Goal: Information Seeking & Learning: Learn about a topic

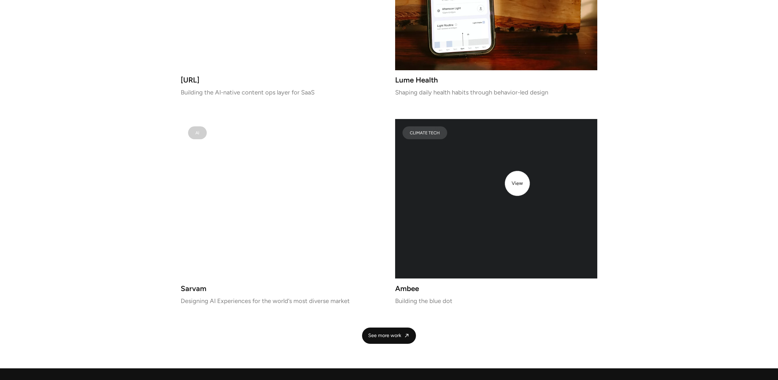
scroll to position [1243, 0]
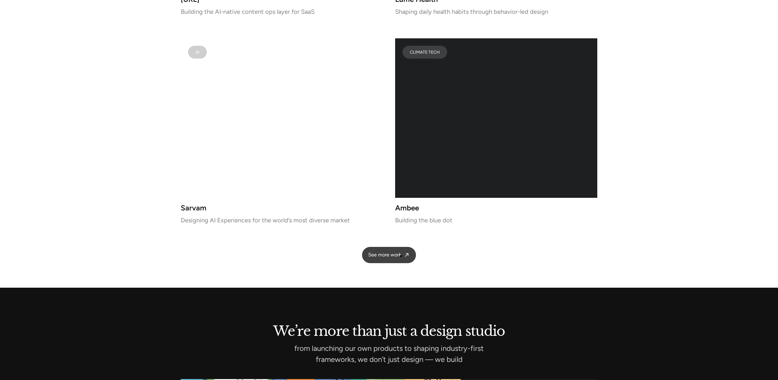
click at [401, 256] on link "See more work" at bounding box center [389, 255] width 54 height 16
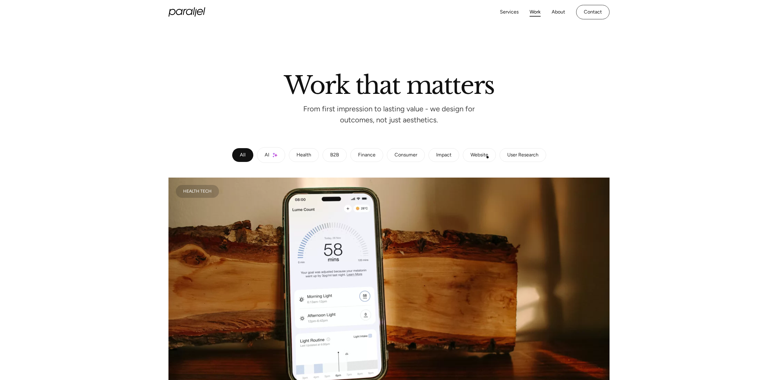
click at [488, 157] on div "Website" at bounding box center [480, 155] width 18 height 4
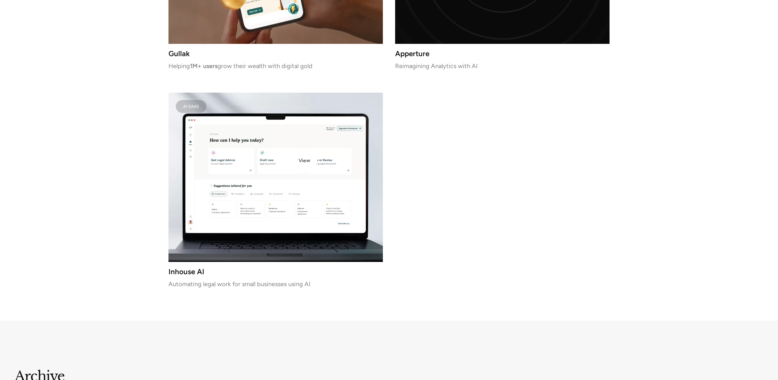
scroll to position [522, 0]
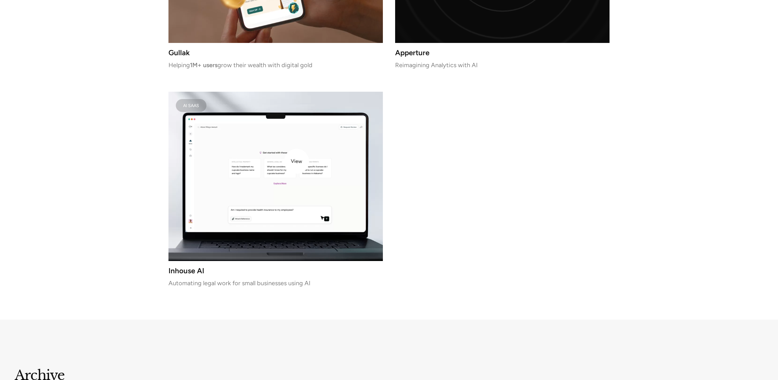
click at [297, 161] on video at bounding box center [276, 176] width 215 height 169
click at [321, 139] on video at bounding box center [276, 176] width 215 height 169
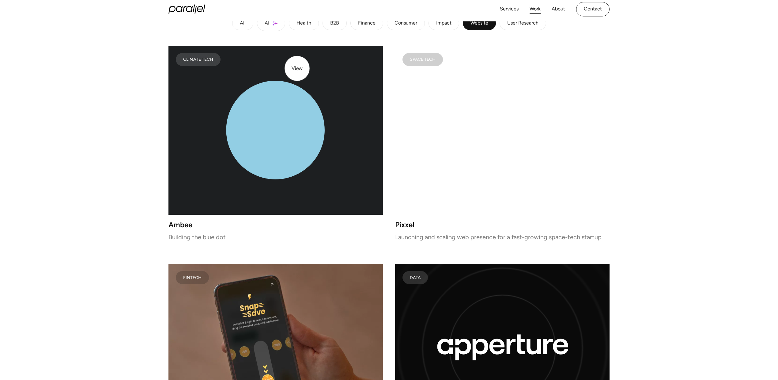
scroll to position [0, 0]
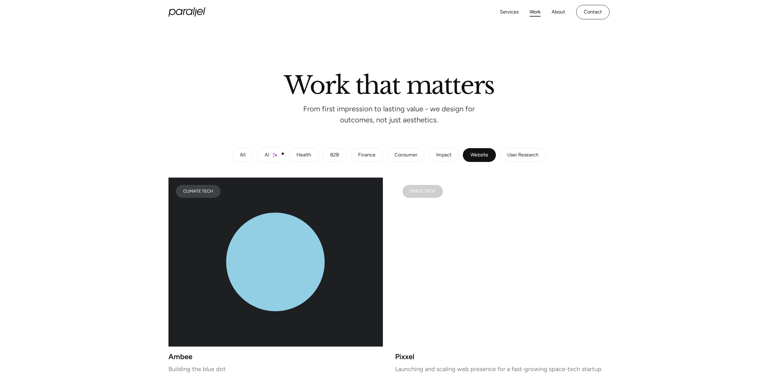
click at [283, 154] on link "AI" at bounding box center [271, 155] width 28 height 16
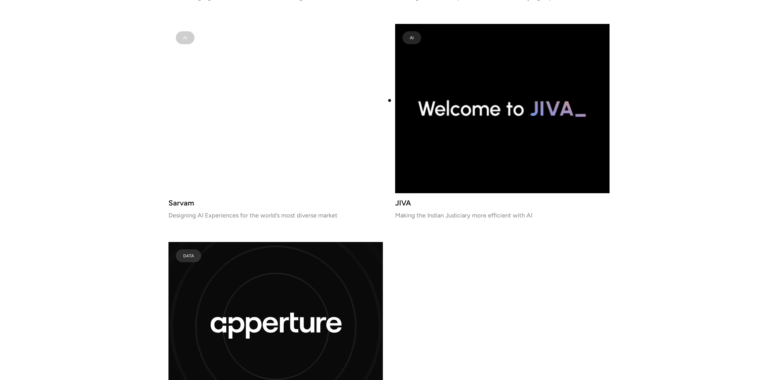
scroll to position [1077, 0]
click at [252, 116] on video at bounding box center [276, 108] width 215 height 169
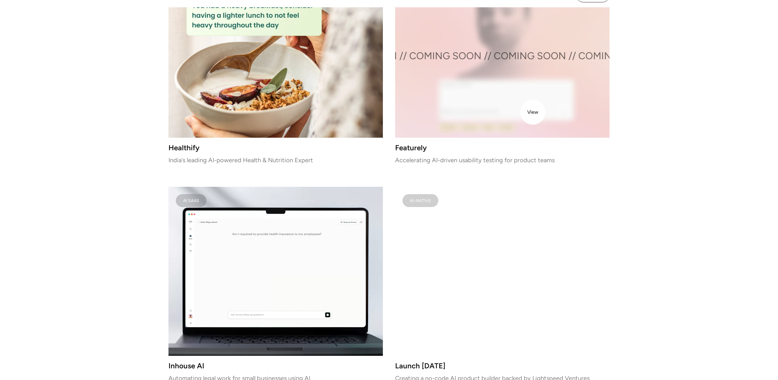
scroll to position [628, 0]
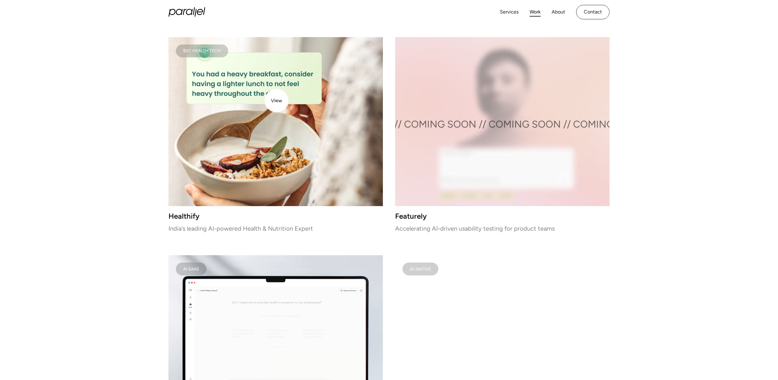
click at [275, 101] on img at bounding box center [276, 121] width 215 height 169
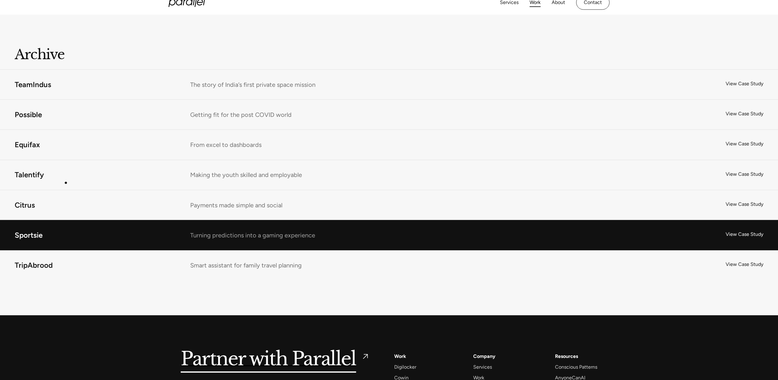
scroll to position [1544, 0]
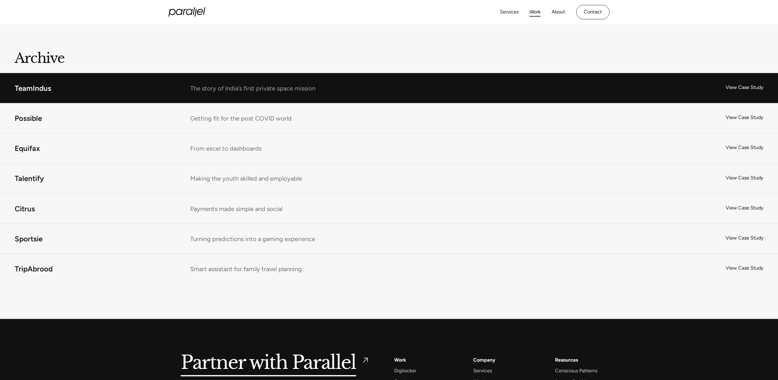
click at [252, 81] on link "TeamIndus" at bounding box center [389, 88] width 778 height 30
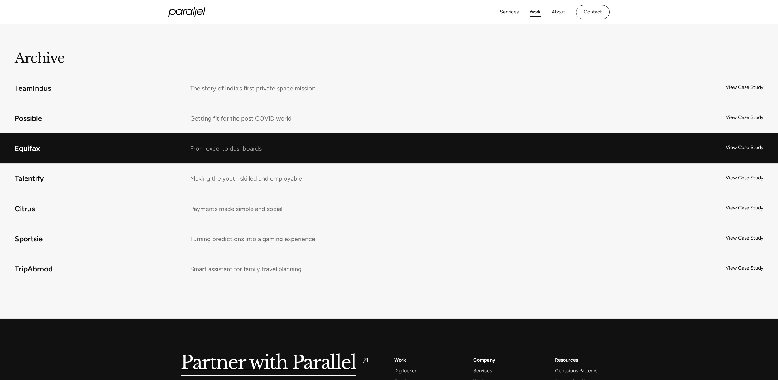
click at [197, 157] on link "Equifax" at bounding box center [389, 148] width 778 height 30
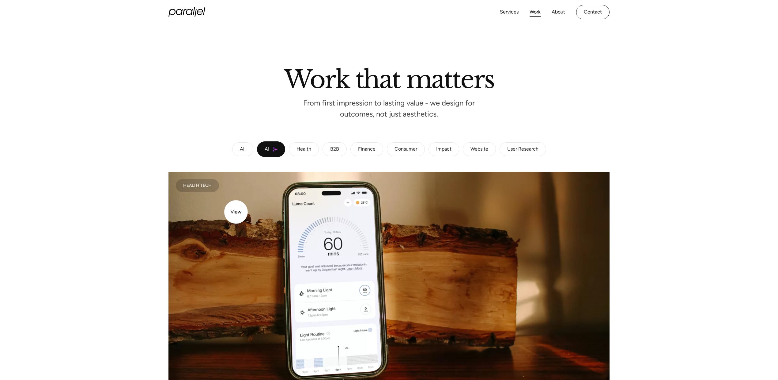
scroll to position [0, 0]
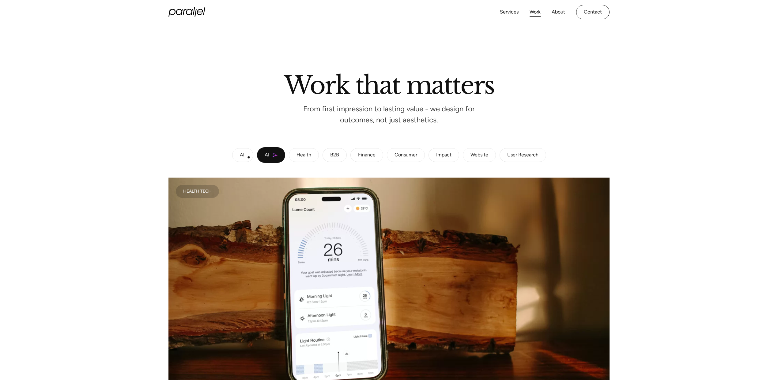
click at [249, 157] on link "All" at bounding box center [242, 155] width 21 height 14
click at [261, 158] on link "AI" at bounding box center [271, 155] width 28 height 16
click at [241, 157] on div "All" at bounding box center [243, 155] width 6 height 4
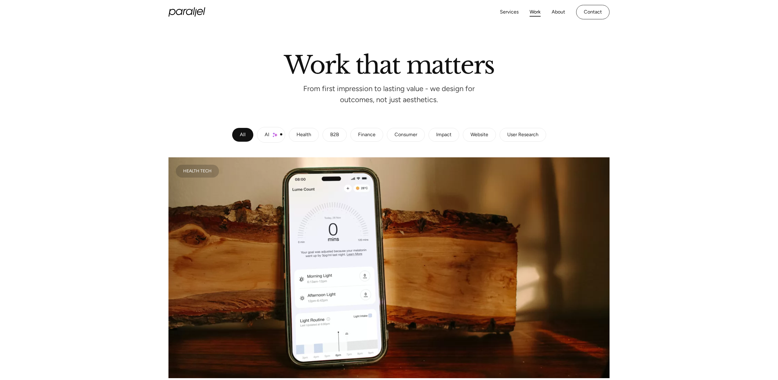
click at [281, 134] on link "AI" at bounding box center [271, 135] width 28 height 16
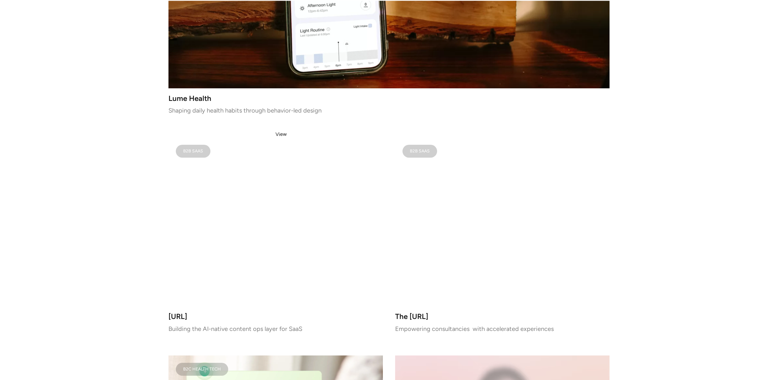
scroll to position [446, 0]
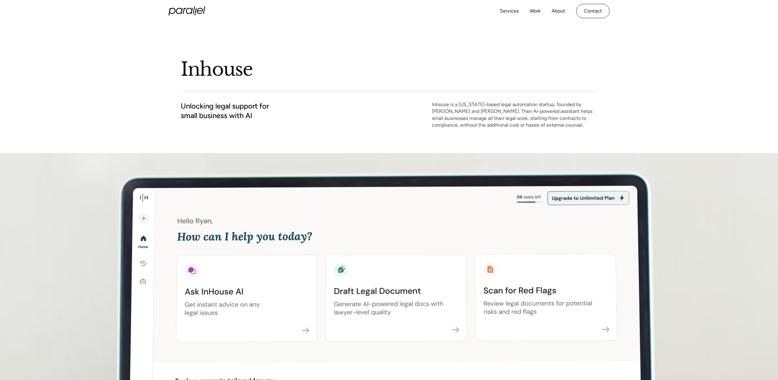
scroll to position [15, 0]
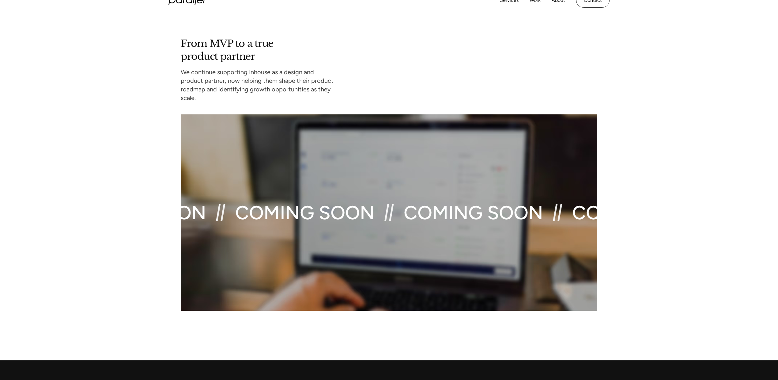
scroll to position [2760, 0]
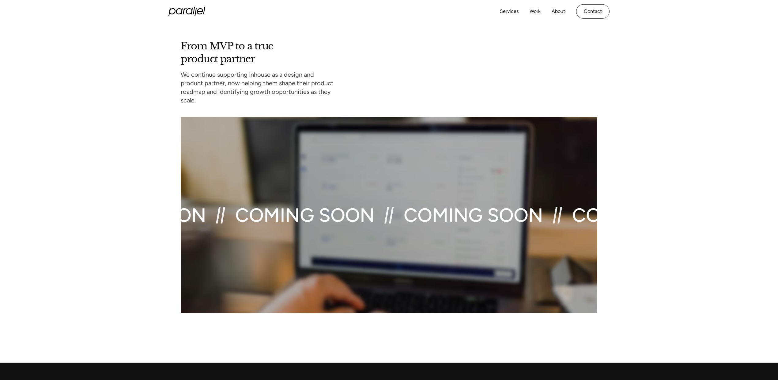
click at [350, 149] on div "COMING SOON COMING SOON COMING SOON COMING SOON COMING SOON COMING SOON COMING …" at bounding box center [389, 215] width 417 height 196
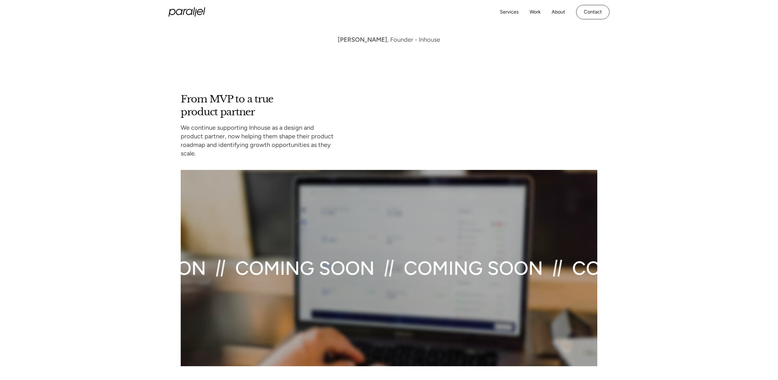
scroll to position [2708, 0]
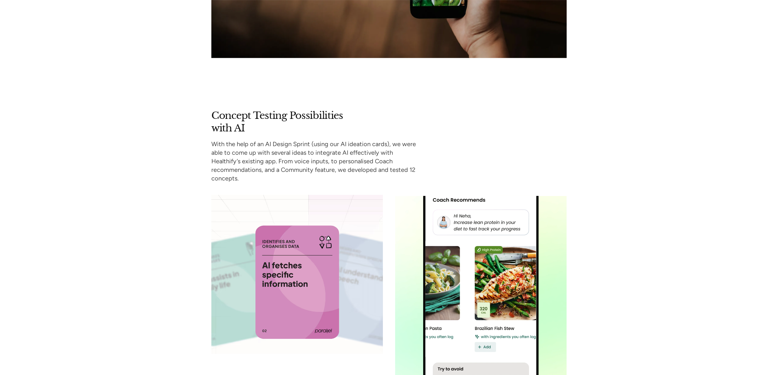
scroll to position [1872, 0]
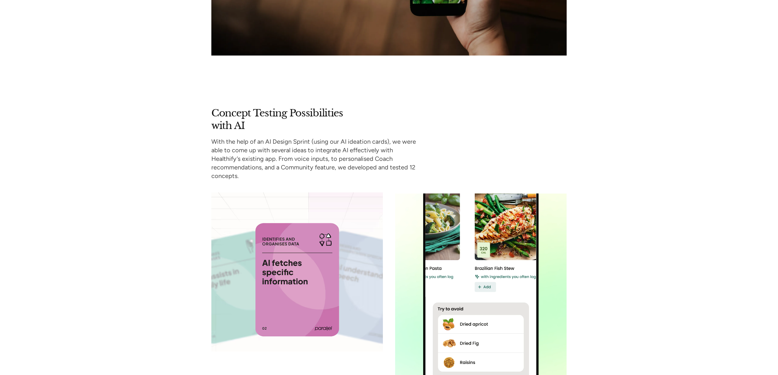
click at [305, 269] on img at bounding box center [297, 271] width 172 height 159
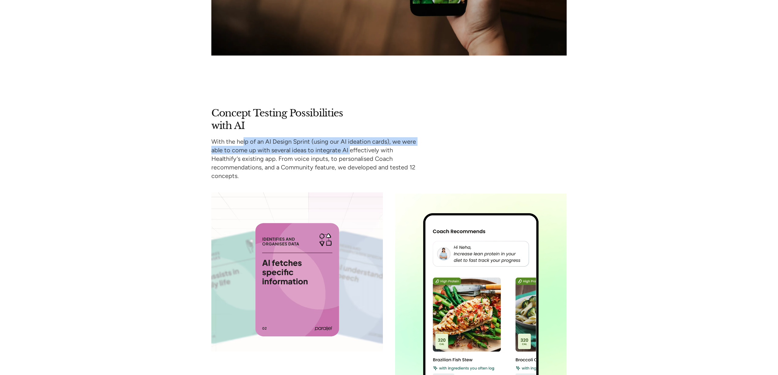
drag, startPoint x: 244, startPoint y: 141, endPoint x: 339, endPoint y: 146, distance: 95.8
click at [349, 145] on p "With the help of an AI Design Sprint (using our AI ideation cards), we were abl…" at bounding box center [316, 158] width 211 height 43
click at [334, 146] on p "With the help of an AI Design Sprint (using our AI ideation cards), we were abl…" at bounding box center [316, 158] width 211 height 43
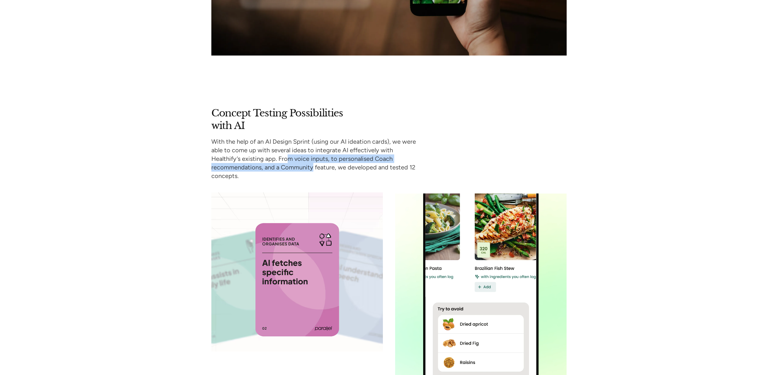
drag, startPoint x: 257, startPoint y: 154, endPoint x: 259, endPoint y: 162, distance: 7.7
click at [259, 162] on p "With the help of an AI Design Sprint (using our AI ideation cards), we were abl…" at bounding box center [316, 158] width 211 height 43
click at [265, 163] on p "With the help of an AI Design Sprint (using our AI ideation cards), we were abl…" at bounding box center [316, 158] width 211 height 43
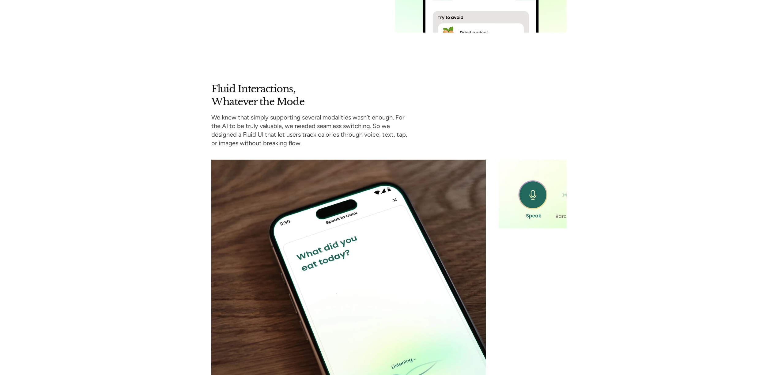
scroll to position [2257, 0]
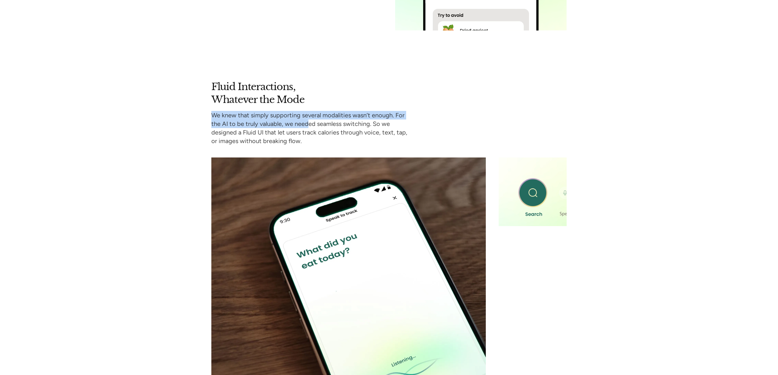
drag, startPoint x: 213, startPoint y: 104, endPoint x: 308, endPoint y: 111, distance: 95.3
click at [308, 111] on p "We knew that simply supporting several modalities wasn’t enough. For the AI to …" at bounding box center [310, 128] width 199 height 34
click at [290, 111] on p "We knew that simply supporting several modalities wasn’t enough. For the AI to …" at bounding box center [310, 128] width 199 height 34
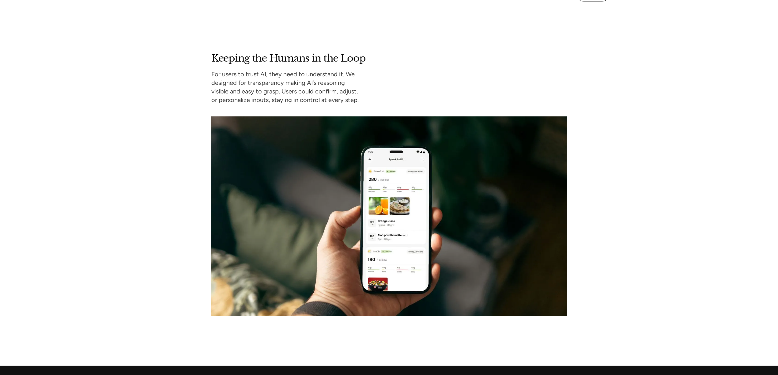
scroll to position [2680, 0]
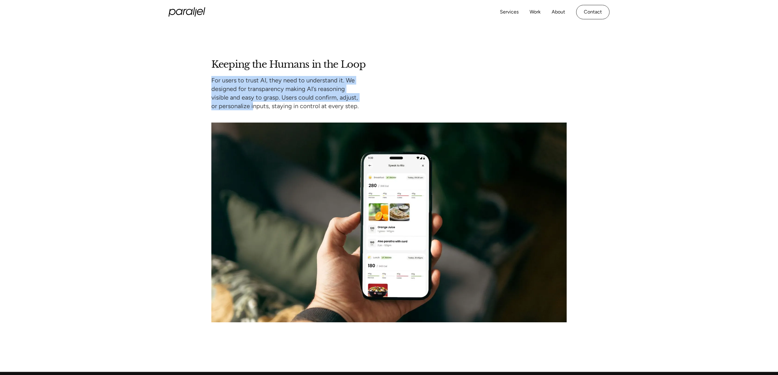
drag, startPoint x: 209, startPoint y: 66, endPoint x: 253, endPoint y: 90, distance: 50.0
click at [253, 90] on div "Keeping the Humans in the Loop For users to trust AI, they need to understand i…" at bounding box center [389, 190] width 778 height 264
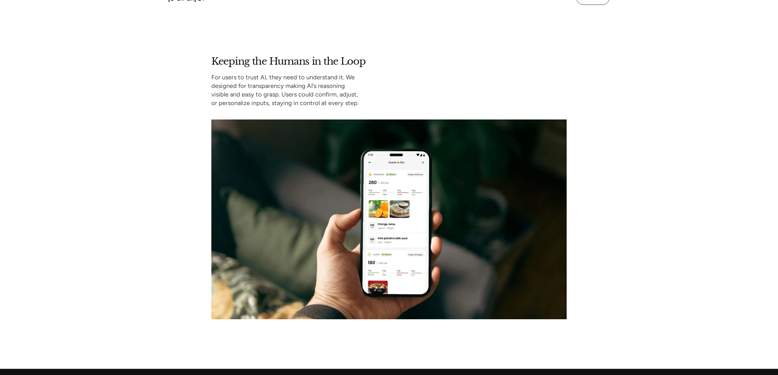
click at [257, 90] on p "For users to trust AI, they need to understand it. We designed for transparency…" at bounding box center [310, 90] width 199 height 34
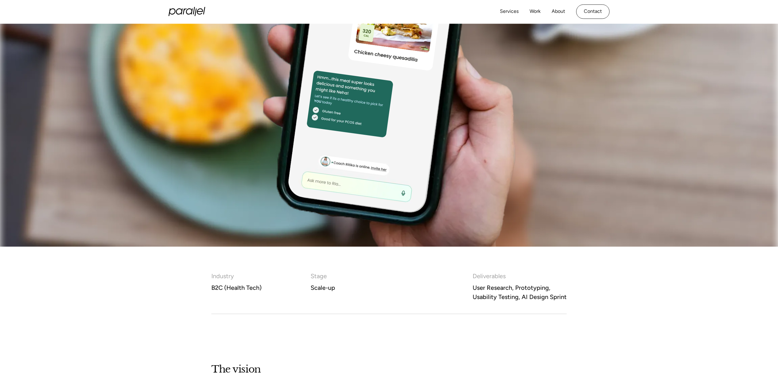
scroll to position [0, 0]
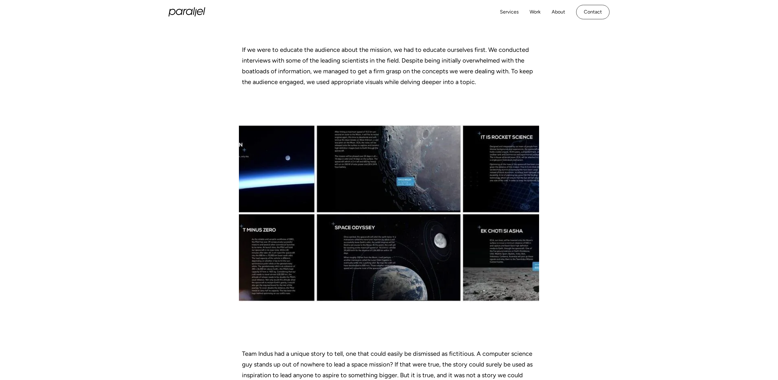
scroll to position [1494, 0]
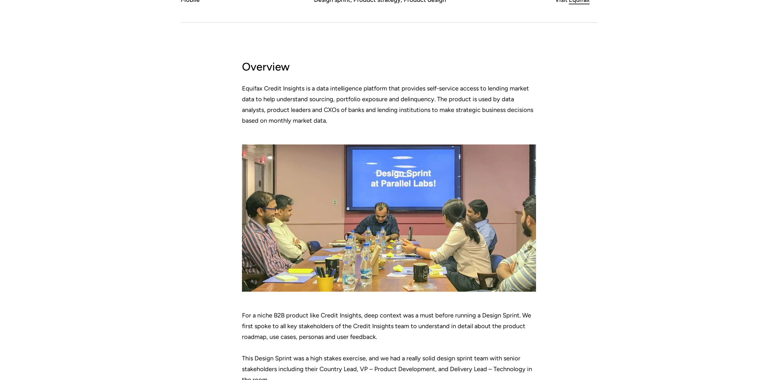
scroll to position [530, 0]
